Goal: Obtain resource: Download file/media

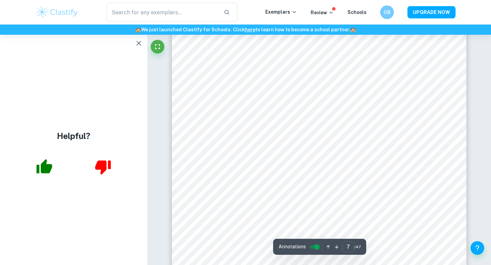
scroll to position [2336, 0]
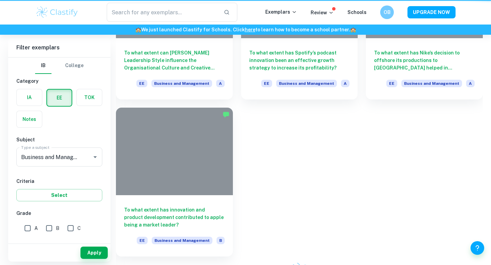
scroll to position [797, 0]
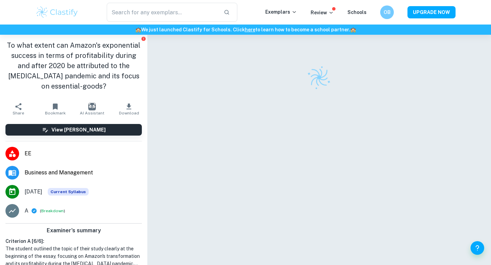
scroll to position [3, 0]
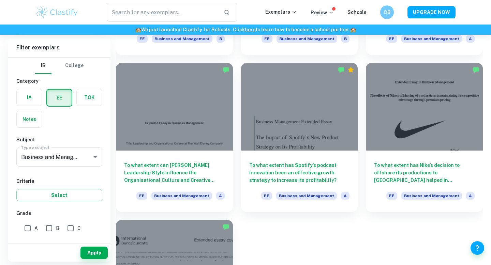
scroll to position [2217, 0]
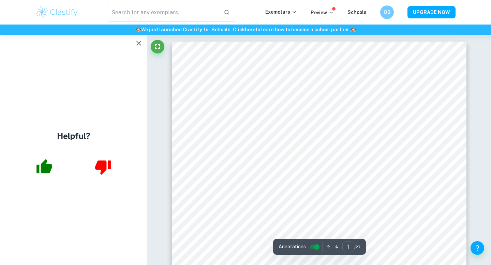
click at [138, 42] on icon "button" at bounding box center [139, 43] width 8 height 8
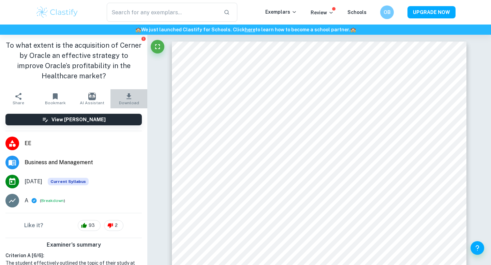
click at [132, 93] on icon "button" at bounding box center [129, 96] width 8 height 8
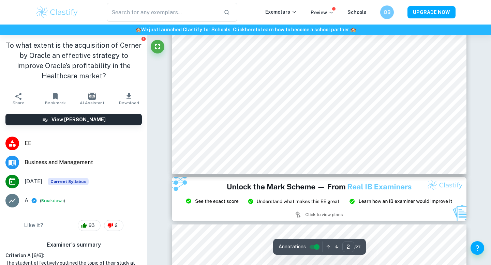
scroll to position [822, 0]
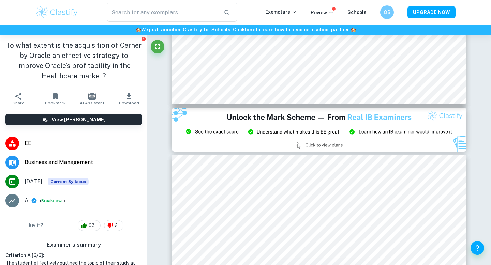
click at [127, 98] on icon "button" at bounding box center [129, 96] width 8 height 8
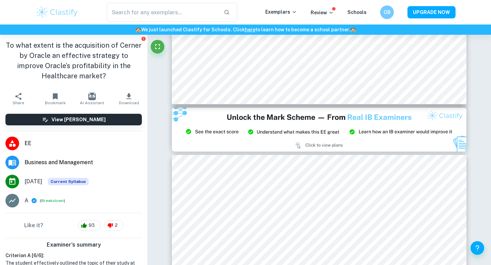
click at [127, 98] on icon "button" at bounding box center [129, 96] width 8 height 8
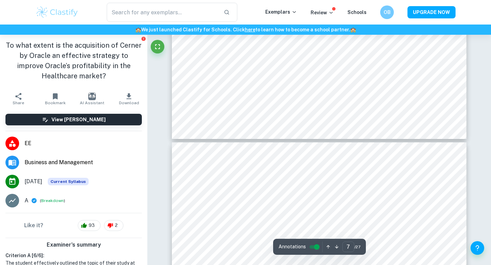
scroll to position [2934, 0]
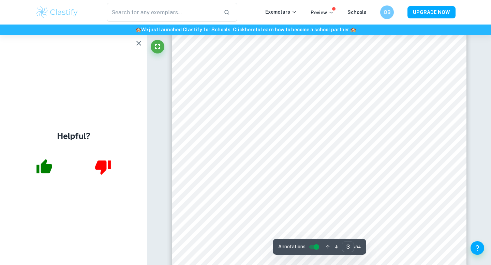
scroll to position [912, 0]
